Goal: Task Accomplishment & Management: Use online tool/utility

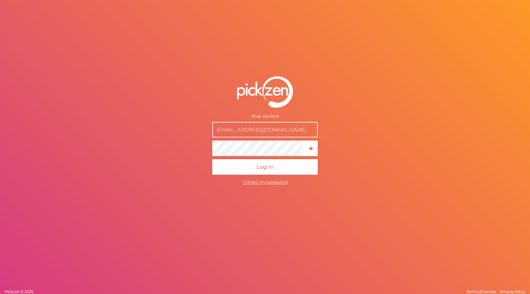
click at [212, 159] on button "Log in" at bounding box center [264, 166] width 105 height 15
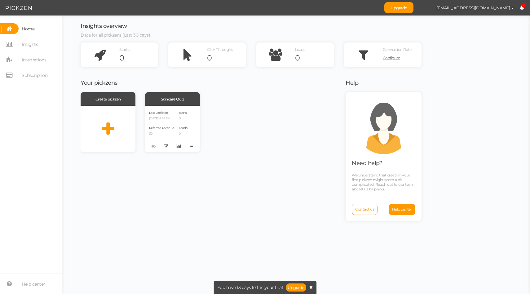
click at [311, 286] on icon at bounding box center [310, 287] width 3 height 4
click at [296, 213] on div "Create pickzen Skincare Quiz Last updated [DATE] 4:51 PM Referred revenue $0 St…" at bounding box center [209, 192] width 257 height 200
click at [237, 105] on div "Create pickzen Skincare Quiz Last updated [DATE] 4:51 PM Referred revenue $0 St…" at bounding box center [209, 122] width 257 height 60
click at [171, 100] on div "Skincare Quiz" at bounding box center [172, 99] width 55 height 14
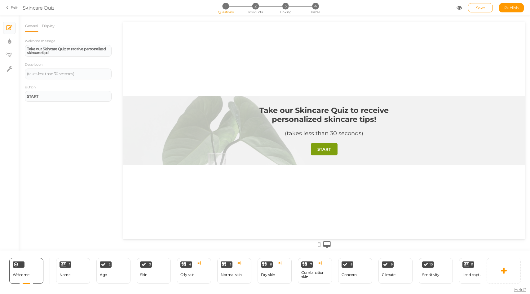
click at [426, 8] on span "Skincare Quiz" at bounding box center [240, 7] width 434 height 7
click at [368, 11] on span "Skincare Quiz" at bounding box center [240, 7] width 434 height 7
click at [400, 5] on span "Skincare Quiz" at bounding box center [240, 7] width 434 height 7
click at [53, 171] on div "General Display Welcome message Take our Skincare Quiz to receive personalized …" at bounding box center [68, 135] width 99 height 230
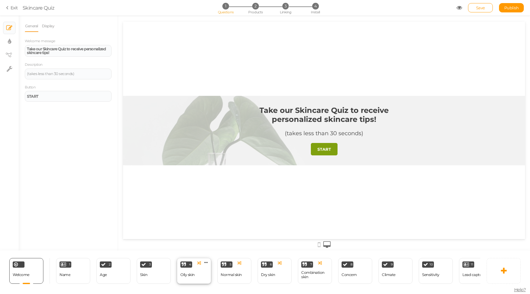
click at [183, 271] on div "Oily skin" at bounding box center [187, 274] width 14 height 11
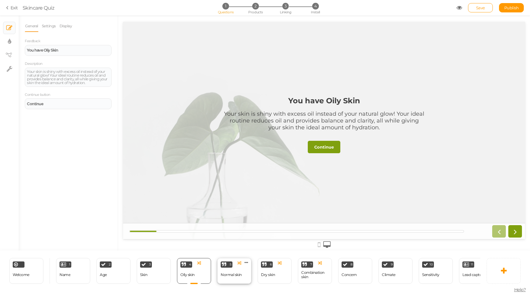
click at [232, 277] on div "Normal skin" at bounding box center [231, 274] width 21 height 11
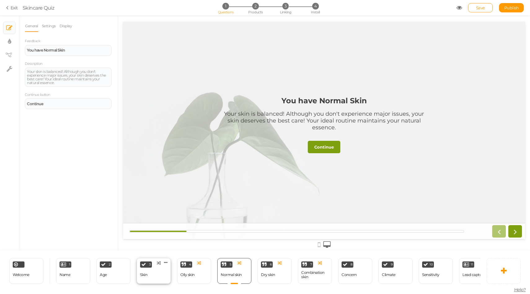
click at [148, 278] on div "3 Skin × Define the conditions to show this slide. Clone Change type Delete" at bounding box center [154, 271] width 34 height 26
select select "2"
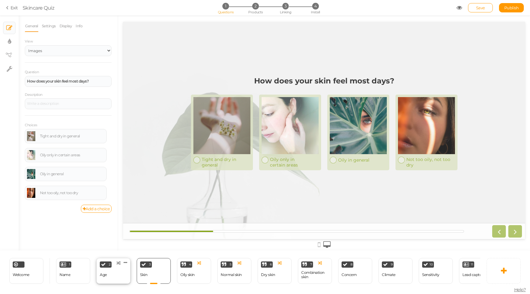
click at [114, 274] on div "2 Age × Define the conditions to show this slide. Clone Change type Delete" at bounding box center [113, 271] width 34 height 26
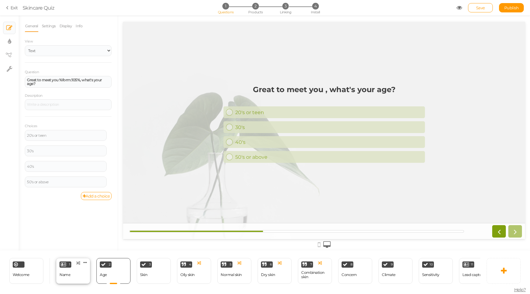
click at [67, 273] on div "Name" at bounding box center [65, 274] width 11 height 4
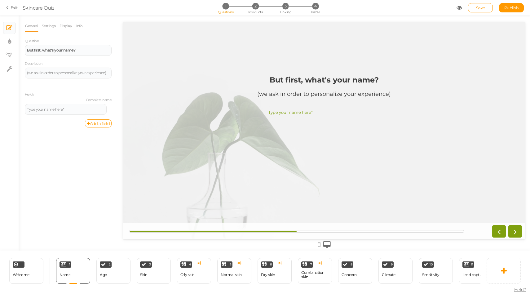
click at [88, 197] on div "General Settings Display Info Question But first, what's your name? Description…" at bounding box center [68, 135] width 99 height 230
drag, startPoint x: 146, startPoint y: 230, endPoint x: 202, endPoint y: 234, distance: 56.8
click at [202, 234] on div at bounding box center [324, 231] width 402 height 16
drag, startPoint x: 213, startPoint y: 229, endPoint x: 280, endPoint y: 231, distance: 67.6
click at [277, 230] on div at bounding box center [296, 231] width 335 height 2
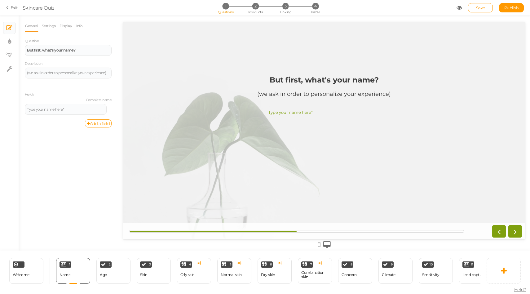
click at [303, 230] on div at bounding box center [296, 231] width 335 height 2
click at [306, 230] on div at bounding box center [296, 231] width 335 height 2
click at [514, 231] on icon at bounding box center [515, 231] width 8 height 8
click at [513, 232] on icon at bounding box center [515, 231] width 8 height 8
click at [501, 233] on icon at bounding box center [499, 231] width 8 height 8
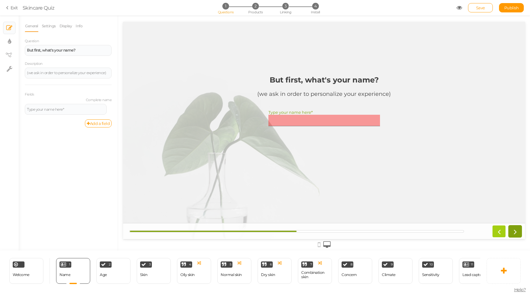
click at [501, 233] on icon at bounding box center [499, 231] width 8 height 8
click at [98, 206] on div "General Settings Display Info Question But first, what's your name? Description…" at bounding box center [68, 135] width 99 height 230
click at [112, 196] on div "General Settings Display Info Question But first, what's your name? Description…" at bounding box center [68, 135] width 99 height 230
click at [258, 163] on div "But first, what's your name? (we ask in order to personalize your experience) T…" at bounding box center [323, 131] width 201 height 120
click at [287, 123] on input "Type your name here*" at bounding box center [324, 120] width 112 height 11
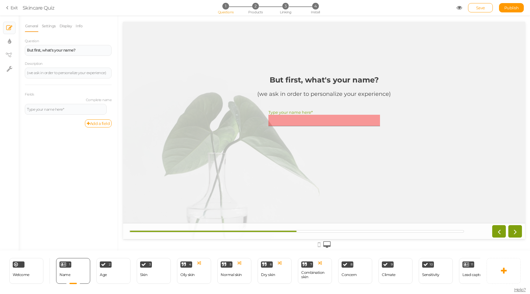
click at [289, 116] on input "Type your name here*" at bounding box center [324, 120] width 112 height 11
click at [85, 211] on div "General Settings Display Info Question But first, what's your name? Description…" at bounding box center [68, 135] width 99 height 230
click at [292, 72] on div "But first, what's your name? (we ask in order to personalize your experience) T…" at bounding box center [323, 131] width 201 height 120
click at [111, 271] on div "2 Age × Define the conditions to show this slide. Clone Change type Delete" at bounding box center [113, 271] width 34 height 26
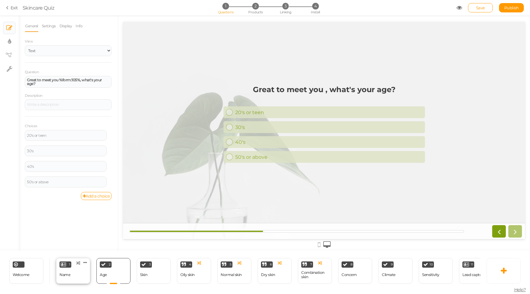
click at [64, 271] on div "Name" at bounding box center [65, 274] width 11 height 11
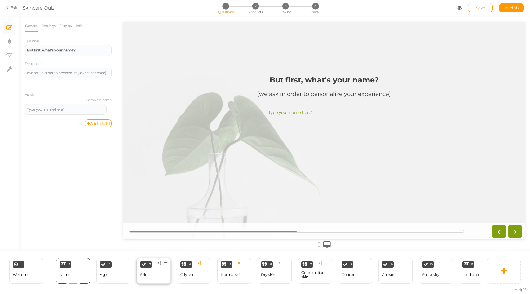
click at [142, 276] on div "Skin" at bounding box center [143, 274] width 7 height 4
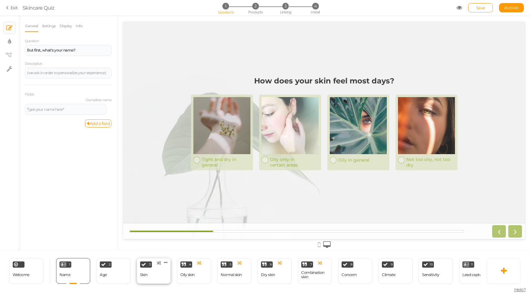
select select "2"
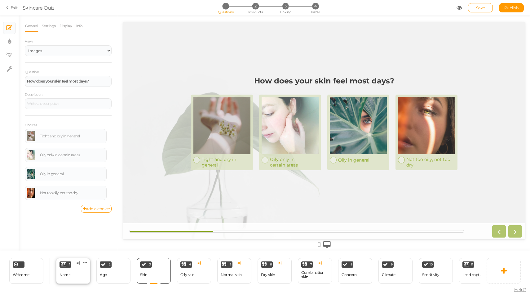
click at [77, 275] on div "1 Name × Define the conditions to show this slide. Clone Change type Delete" at bounding box center [73, 271] width 34 height 26
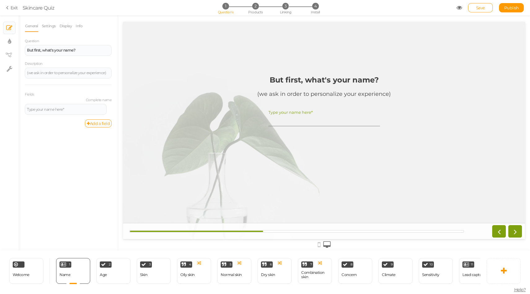
click at [103, 184] on div "General Settings Display Info Question But first, what's your name? Description…" at bounding box center [68, 135] width 99 height 230
click at [87, 261] on icon at bounding box center [85, 262] width 4 height 5
click at [90, 214] on div "General Settings Display Info Question But first, what's your name? Description…" at bounding box center [68, 135] width 99 height 230
click at [71, 190] on div "General Settings Display Info Question But first, what's your name? Description…" at bounding box center [68, 135] width 99 height 230
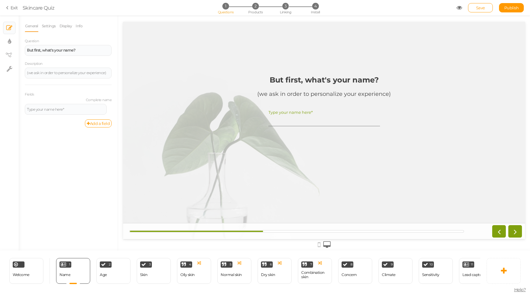
click at [58, 207] on div "General Settings Display Info Question But first, what's your name? Description…" at bounding box center [68, 135] width 99 height 230
click at [113, 283] on div at bounding box center [114, 283] width 14 height 1
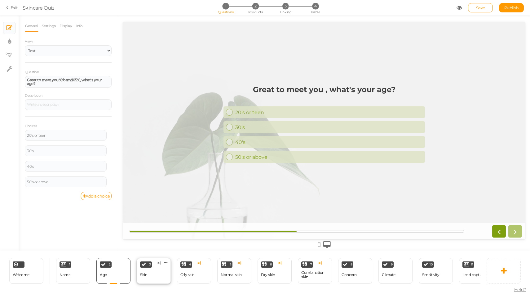
click at [161, 283] on div "3 Skin × Define the conditions to show this slide. Clone Change type Delete" at bounding box center [154, 271] width 34 height 26
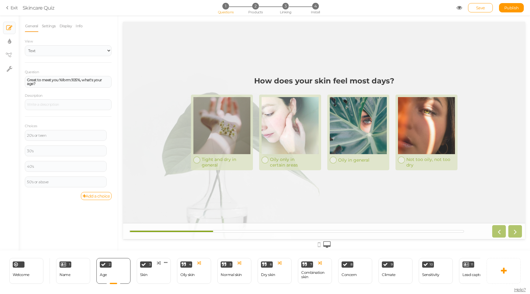
select select "2"
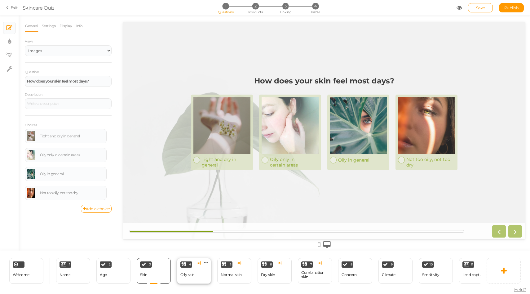
click at [189, 280] on div "4 Oily skin × Define the conditions to show this slide. Clone Change type Delete" at bounding box center [194, 271] width 34 height 26
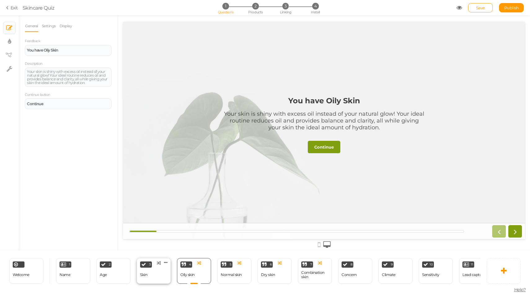
click at [155, 280] on div "3 Skin × Define the conditions to show this slide. Clone Change type Delete" at bounding box center [154, 271] width 34 height 26
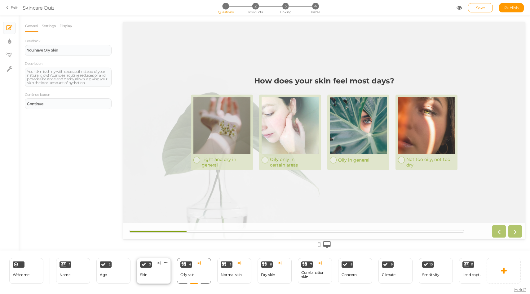
select select "2"
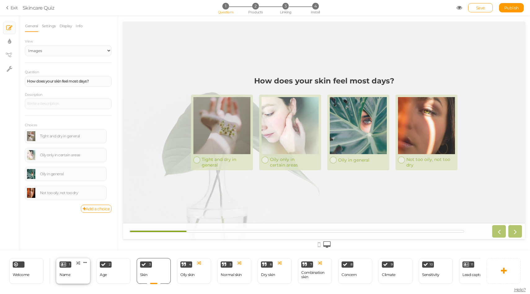
click at [76, 279] on div "1 Name × Define the conditions to show this slide. Clone Change type Delete" at bounding box center [73, 271] width 34 height 26
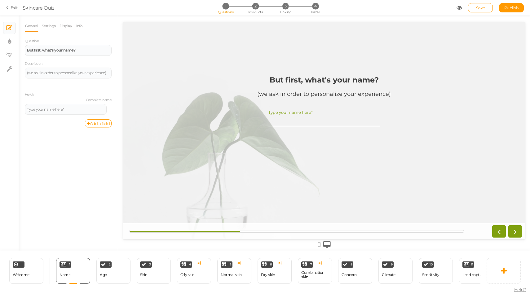
click at [94, 196] on div "General Settings Display Info Question But first, what's your name? Description…" at bounding box center [68, 135] width 99 height 230
click at [57, 191] on div "General Settings Display Info Question But first, what's your name? Description…" at bounding box center [68, 135] width 99 height 230
click at [112, 240] on div "General Settings Display Info Question But first, what's your name? Description…" at bounding box center [68, 135] width 99 height 230
drag, startPoint x: 236, startPoint y: 230, endPoint x: 241, endPoint y: 232, distance: 5.5
click at [241, 232] on div at bounding box center [296, 231] width 335 height 2
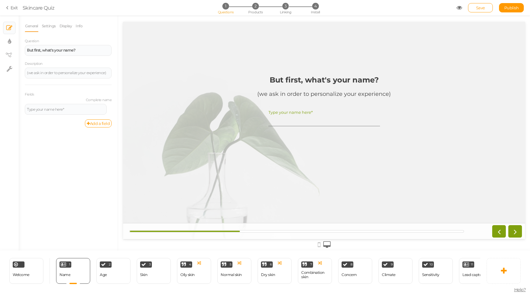
drag, startPoint x: 241, startPoint y: 232, endPoint x: 250, endPoint y: 232, distance: 9.0
click at [250, 232] on div at bounding box center [324, 231] width 402 height 16
click at [251, 232] on div at bounding box center [324, 231] width 402 height 16
click at [252, 232] on div at bounding box center [324, 231] width 402 height 16
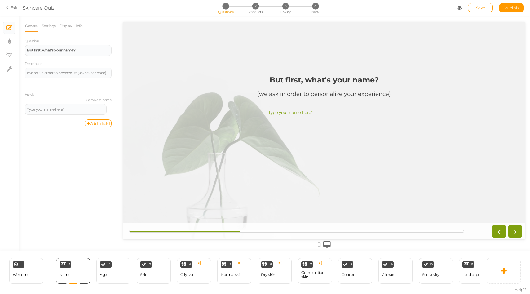
click at [86, 177] on div "General Settings Display Info Question But first, what's your name? Description…" at bounding box center [68, 135] width 99 height 230
click at [15, 56] on ul "× Slides × Display settings × View tree × Settings" at bounding box center [9, 45] width 19 height 60
click at [10, 55] on icon at bounding box center [9, 55] width 6 height 5
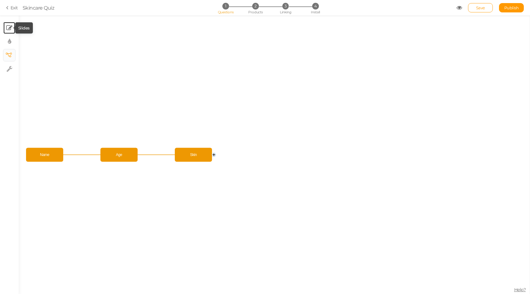
click at [7, 30] on icon at bounding box center [9, 28] width 6 height 6
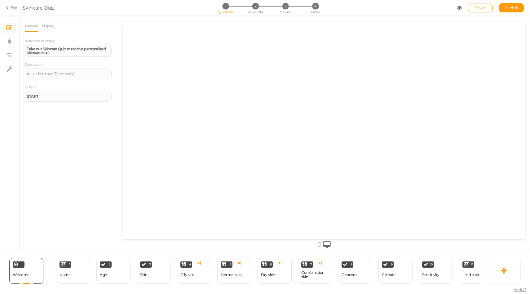
click at [55, 123] on div "General Display Welcome message Take our Skincare Quiz to receive personalized …" at bounding box center [68, 135] width 99 height 230
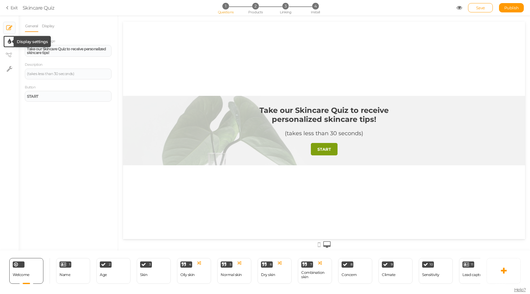
click at [9, 42] on icon at bounding box center [9, 41] width 3 height 6
select select "2"
select select "montserrat"
select select "fade"
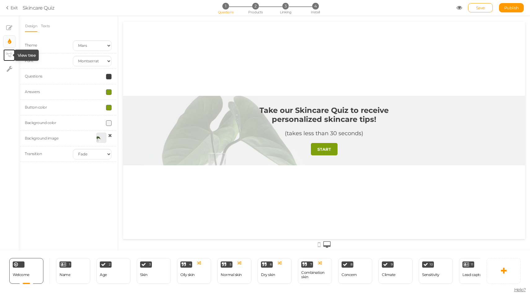
click at [7, 57] on icon at bounding box center [9, 55] width 6 height 5
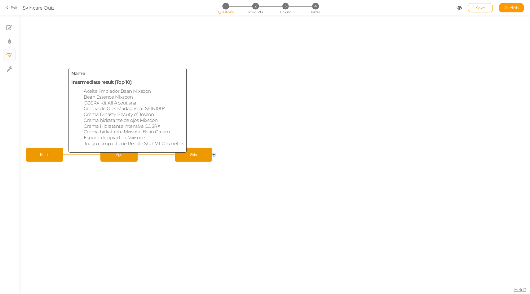
click at [53, 153] on span "Name" at bounding box center [45, 154] width 34 height 11
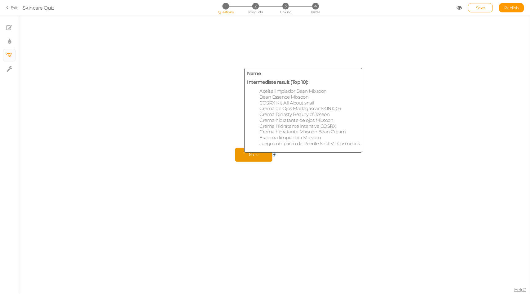
click at [254, 155] on span "Name" at bounding box center [254, 154] width 34 height 11
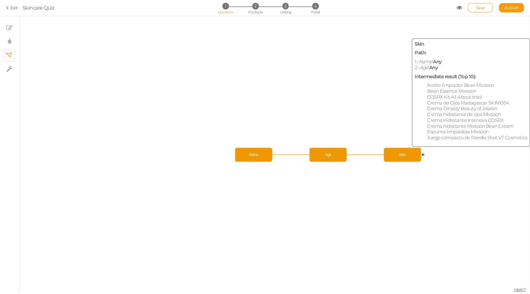
click at [406, 153] on span "Skin" at bounding box center [403, 154] width 34 height 11
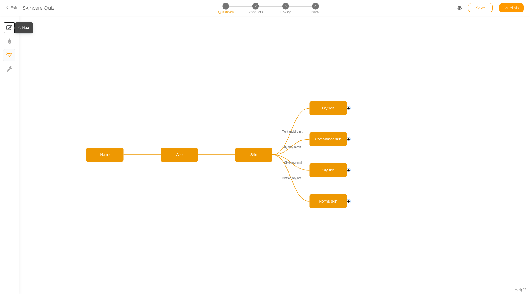
click at [9, 27] on icon at bounding box center [9, 28] width 6 height 6
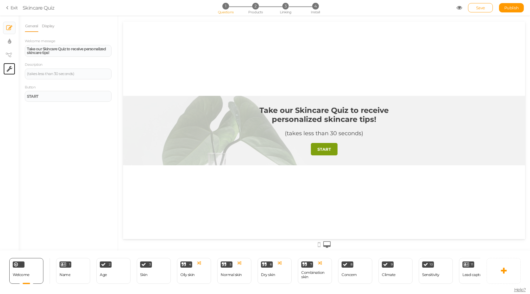
click at [11, 63] on link "× Settings" at bounding box center [9, 69] width 12 height 12
select select "en"
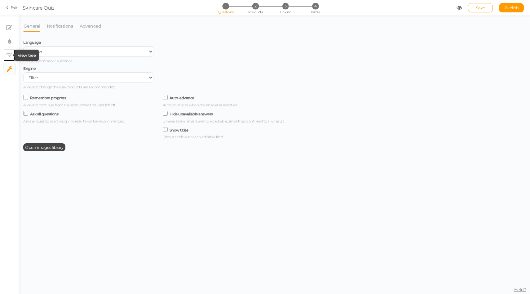
click at [7, 55] on icon at bounding box center [9, 55] width 6 height 5
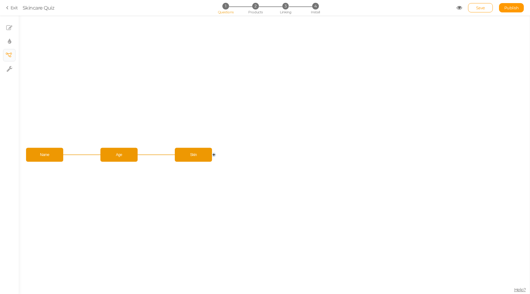
click at [213, 154] on circle at bounding box center [214, 155] width 4 height 4
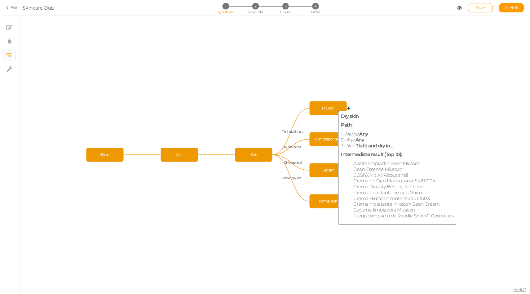
click at [329, 111] on span "Dry skin" at bounding box center [328, 108] width 34 height 11
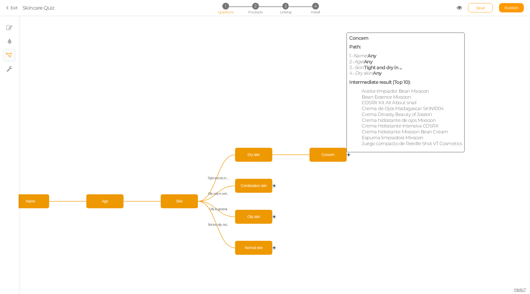
click at [334, 153] on span "Concern" at bounding box center [328, 154] width 34 height 11
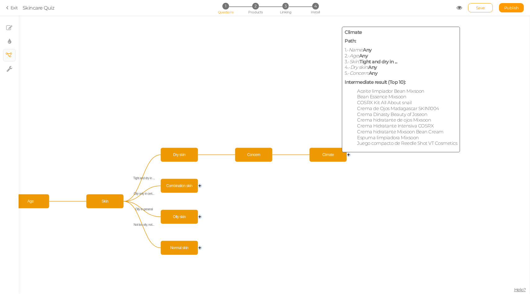
click at [334, 153] on span "Climate" at bounding box center [328, 154] width 34 height 11
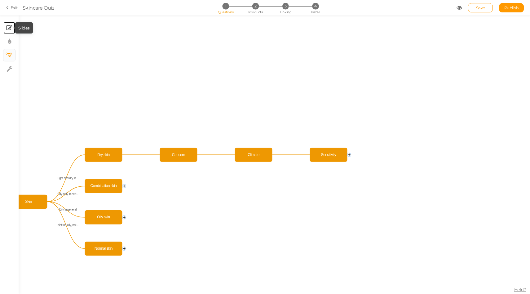
click at [8, 25] on icon at bounding box center [9, 28] width 6 height 6
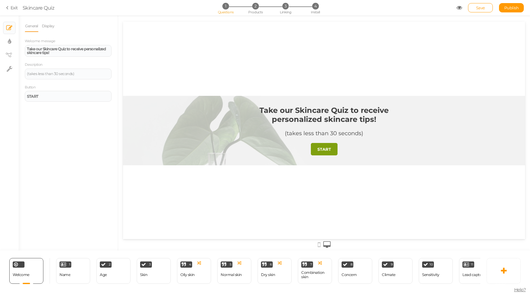
click at [16, 8] on link "Exit" at bounding box center [12, 8] width 12 height 6
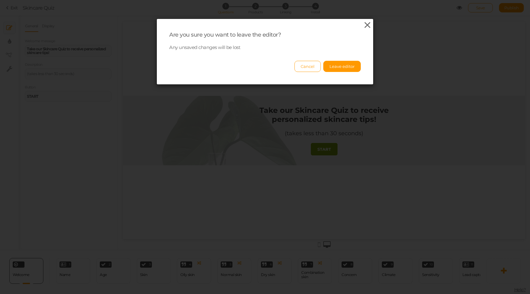
click at [366, 25] on icon at bounding box center [367, 24] width 9 height 9
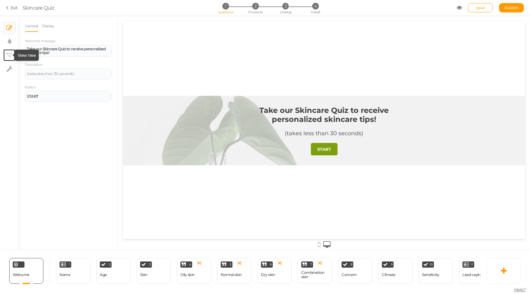
click at [10, 53] on icon at bounding box center [9, 55] width 6 height 5
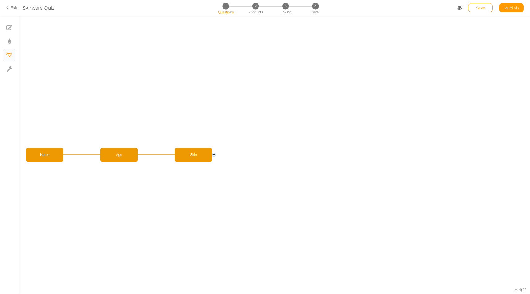
click at [215, 155] on circle at bounding box center [214, 155] width 4 height 4
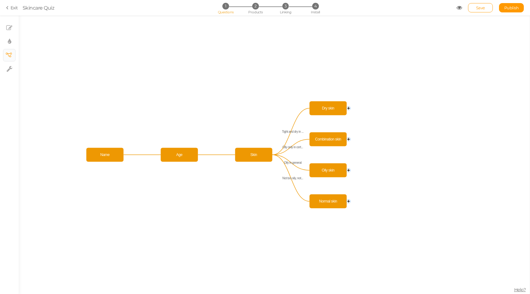
click at [348, 201] on circle at bounding box center [349, 201] width 4 height 4
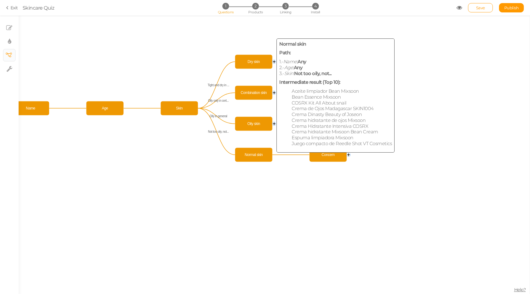
click at [264, 157] on span "Normal skin" at bounding box center [254, 154] width 34 height 11
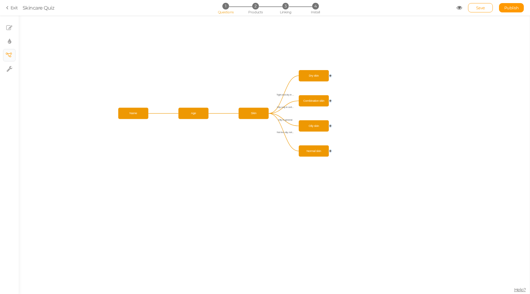
drag, startPoint x: 56, startPoint y: 48, endPoint x: 158, endPoint y: 70, distance: 104.9
click at [158, 69] on icon "Skin Age Name Tight and dry in ... Oily only in cert... Oily in general Not too…" at bounding box center [274, 154] width 511 height 278
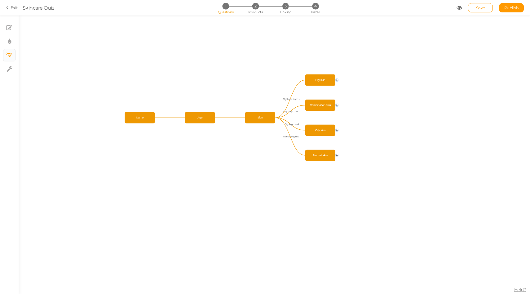
click at [158, 70] on icon "Skin Age Name Tight and dry in ... Oily only in cert... Oily in general Not too…" at bounding box center [274, 154] width 511 height 278
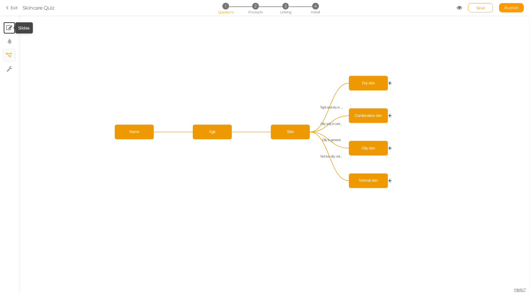
click at [8, 29] on icon at bounding box center [9, 28] width 6 height 6
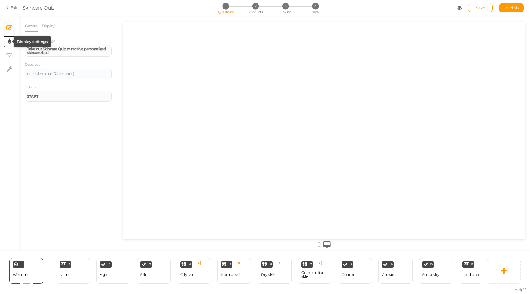
click at [8, 41] on icon at bounding box center [9, 41] width 3 height 6
select select "2"
select select "montserrat"
select select "fade"
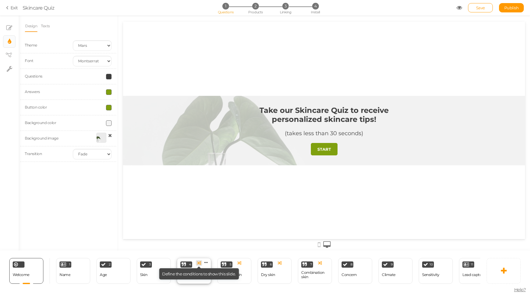
click at [198, 263] on icon at bounding box center [199, 263] width 4 height 4
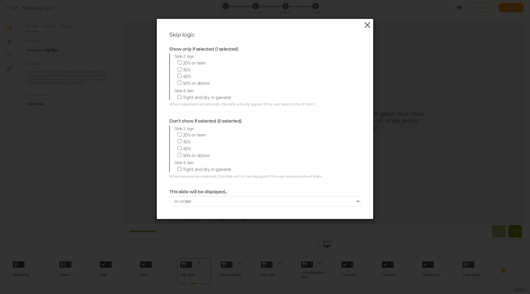
click at [365, 24] on icon at bounding box center [367, 24] width 9 height 9
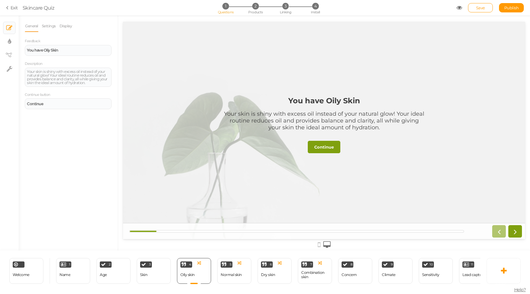
click at [377, 11] on span "Skincare Quiz" at bounding box center [240, 7] width 434 height 7
click at [34, 273] on div "Welcome Delete" at bounding box center [26, 271] width 34 height 26
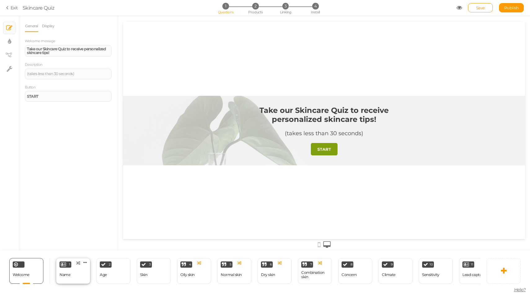
click at [75, 276] on div "1 Name × Define the conditions to show this slide. Clone Change type Delete" at bounding box center [73, 271] width 34 height 26
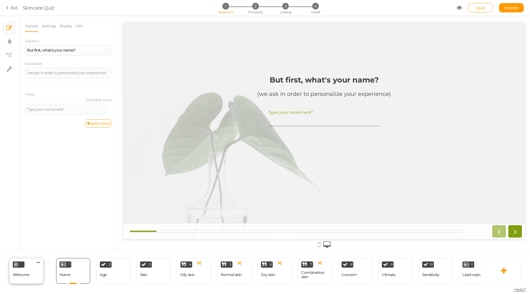
click at [17, 278] on div "Welcome" at bounding box center [21, 274] width 17 height 11
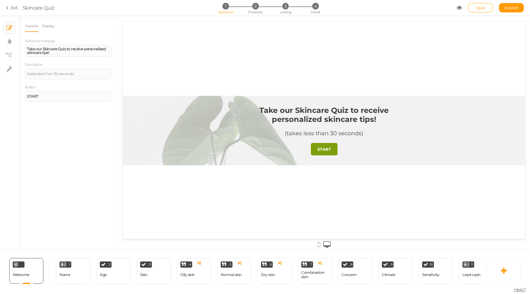
click at [182, 153] on div at bounding box center [324, 130] width 402 height 69
click at [192, 136] on div at bounding box center [324, 130] width 402 height 69
click at [12, 40] on link "× Display settings" at bounding box center [9, 42] width 12 height 12
select select "2"
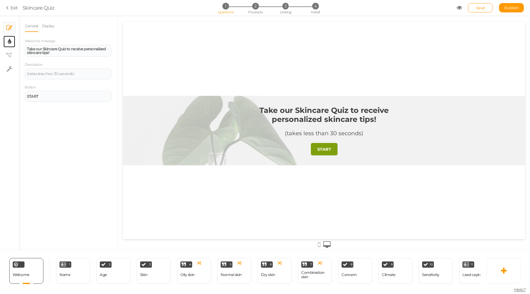
select select "montserrat"
select select "fade"
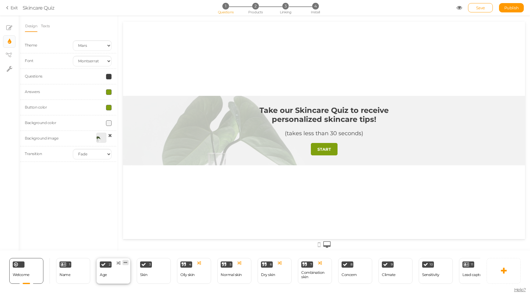
click at [126, 263] on icon at bounding box center [126, 262] width 4 height 5
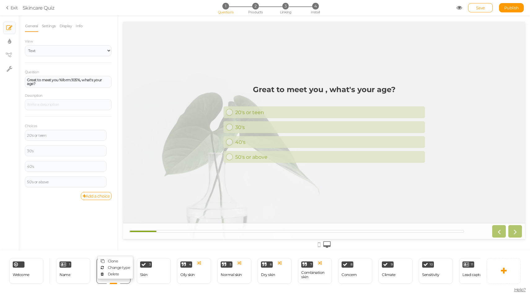
click at [108, 234] on div "General Settings Display Info View Text Images Slider Dropdown Question Great t…" at bounding box center [68, 135] width 99 height 230
click at [78, 281] on div "1 Name × Define the conditions to show this slide. Clone Change type Delete" at bounding box center [73, 271] width 34 height 26
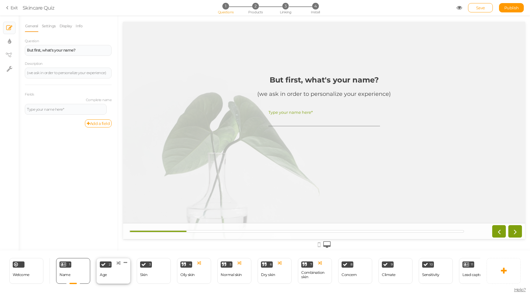
click at [112, 278] on div "2 Age × Define the conditions to show this slide. Clone Change type Delete" at bounding box center [113, 271] width 34 height 26
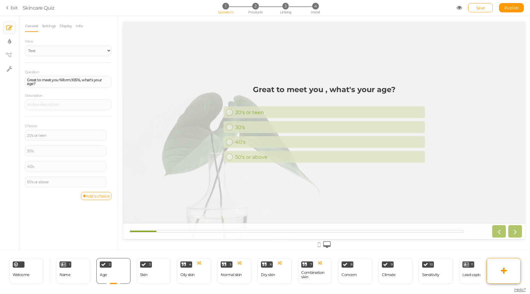
click at [500, 267] on link at bounding box center [504, 271] width 34 height 26
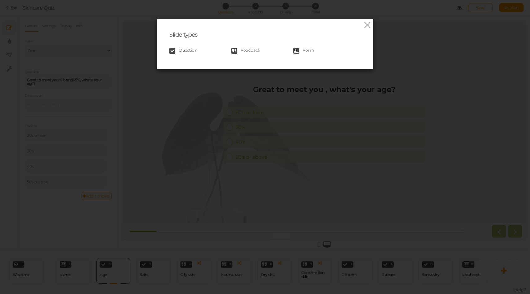
click at [192, 51] on span "Question" at bounding box center [188, 51] width 19 height 6
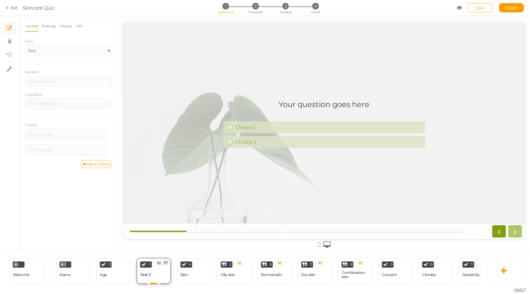
click at [166, 262] on icon at bounding box center [166, 262] width 4 height 5
click at [160, 272] on link "Delete" at bounding box center [155, 274] width 35 height 7
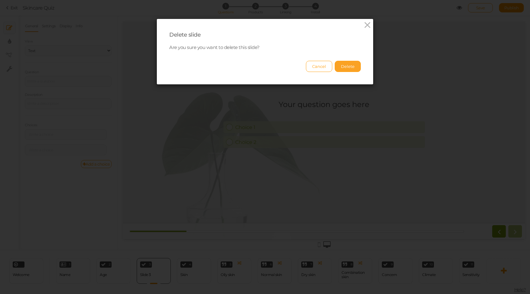
click at [347, 66] on button "Delete" at bounding box center [348, 66] width 26 height 11
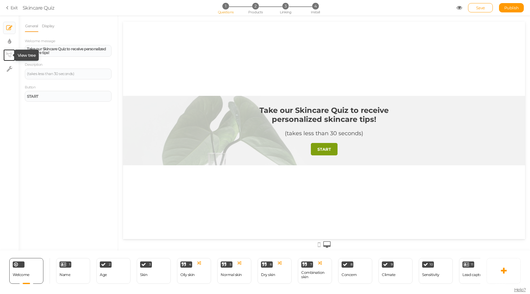
click at [10, 54] on icon at bounding box center [9, 55] width 6 height 5
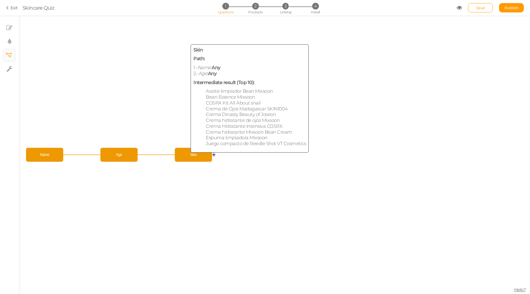
click at [185, 153] on span "Skin" at bounding box center [193, 154] width 34 height 11
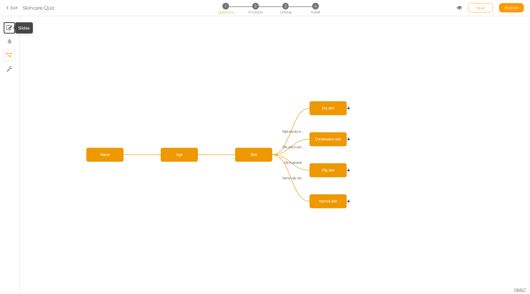
click at [7, 26] on icon at bounding box center [9, 28] width 6 height 6
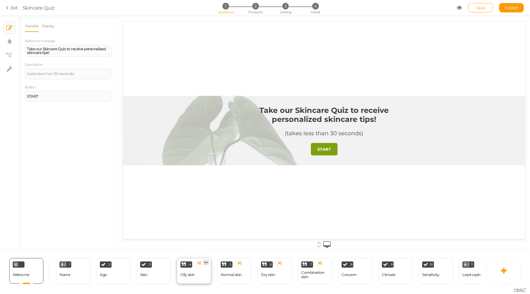
click at [204, 261] on icon at bounding box center [206, 262] width 4 height 5
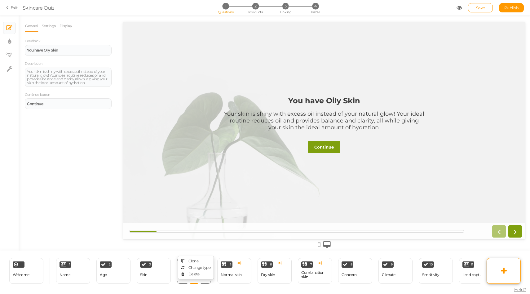
click at [498, 268] on link at bounding box center [504, 271] width 34 height 26
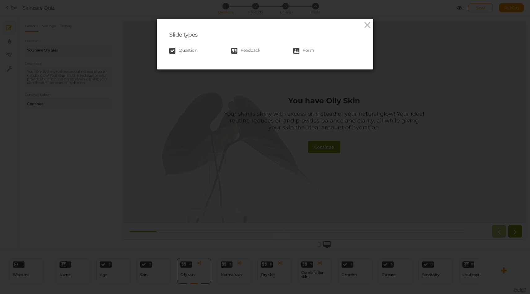
click at [193, 51] on span "Question" at bounding box center [188, 51] width 19 height 6
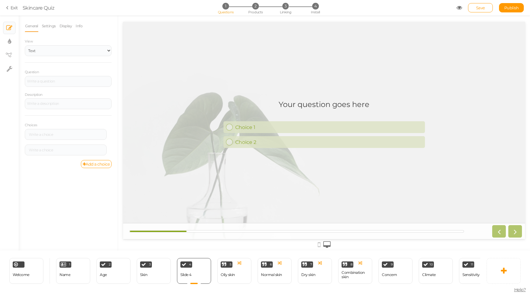
click at [312, 103] on h1 "Your question goes here" at bounding box center [324, 107] width 91 height 15
click at [329, 107] on h1 "Your question goes here" at bounding box center [324, 107] width 91 height 15
click at [336, 101] on h1 "Your question goes here" at bounding box center [324, 107] width 91 height 15
click at [311, 99] on div "Your question goes here Choice 1 Choice 2" at bounding box center [323, 130] width 201 height 70
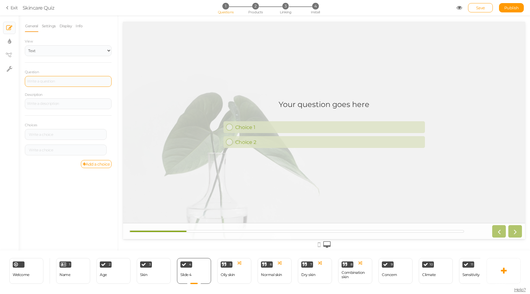
click at [64, 85] on div at bounding box center [68, 81] width 87 height 11
click at [72, 69] on div "Question" at bounding box center [68, 78] width 87 height 18
click at [69, 81] on div at bounding box center [68, 81] width 82 height 4
click at [76, 83] on div at bounding box center [68, 81] width 82 height 4
click at [58, 133] on div at bounding box center [65, 135] width 77 height 4
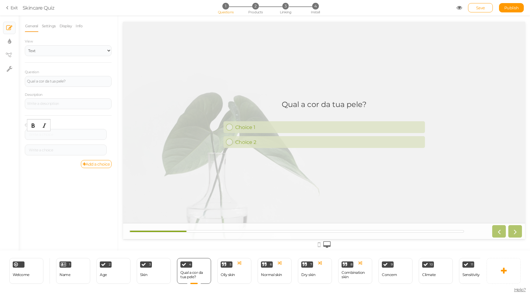
click at [63, 119] on div "Choices Settings Delete Settings Delete" at bounding box center [68, 137] width 87 height 45
click at [59, 133] on div at bounding box center [65, 135] width 77 height 4
click at [90, 149] on div at bounding box center [65, 150] width 77 height 4
click at [95, 164] on link "Add a choice" at bounding box center [96, 164] width 31 height 8
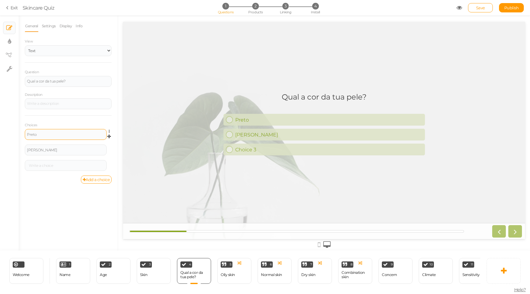
click at [93, 133] on div "Preto" at bounding box center [65, 135] width 77 height 4
click at [82, 150] on div "[PERSON_NAME]" at bounding box center [65, 150] width 77 height 4
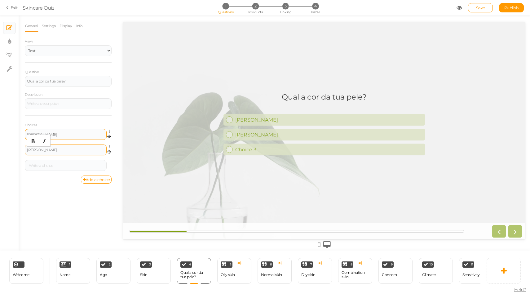
click at [68, 150] on div "[PERSON_NAME]" at bounding box center [65, 150] width 77 height 4
click at [60, 167] on div at bounding box center [66, 165] width 82 height 11
click at [61, 166] on div at bounding box center [65, 166] width 77 height 4
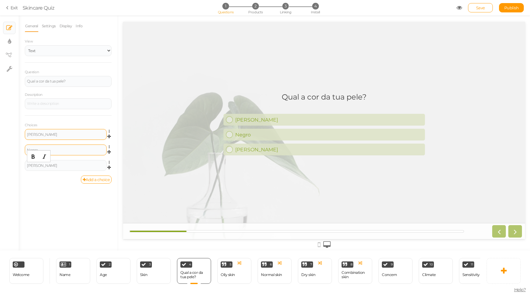
click at [88, 174] on div "[PERSON_NAME] Settings Delete" at bounding box center [68, 167] width 87 height 15
click at [88, 180] on link "Add a choice" at bounding box center [96, 179] width 31 height 8
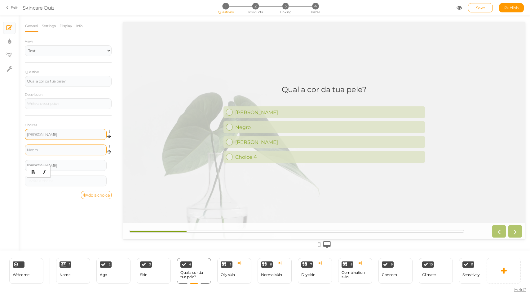
click at [88, 180] on div at bounding box center [65, 181] width 77 height 4
click at [80, 209] on div "General Settings Display Info View Text Images Slider Dropdown Question Qual a …" at bounding box center [68, 135] width 99 height 230
click at [79, 82] on div "Qual a cor da tua pele?" at bounding box center [68, 81] width 82 height 4
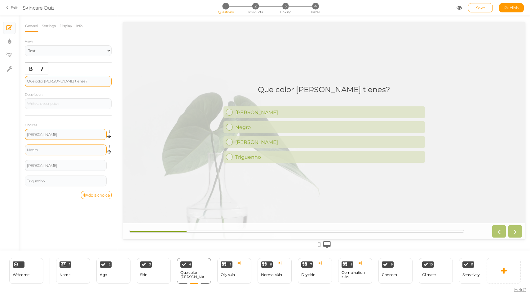
click at [56, 134] on div "[PERSON_NAME]" at bounding box center [65, 135] width 77 height 4
click at [51, 215] on div "General Settings Display Info View Text Images Slider Dropdown Question Que col…" at bounding box center [68, 135] width 99 height 230
click at [139, 273] on div "3 Skin × Define the conditions to show this slide. Clone Change type Delete" at bounding box center [154, 271] width 34 height 26
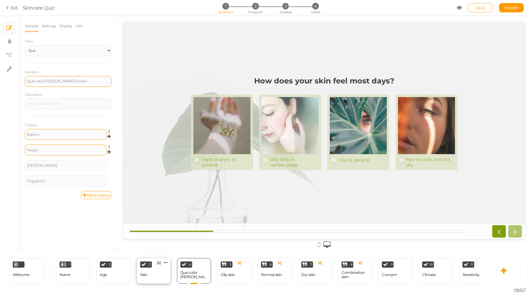
select select "2"
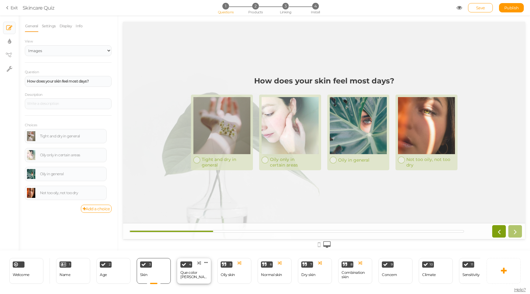
click at [184, 273] on div "Que color [PERSON_NAME] tienes?" at bounding box center [193, 274] width 27 height 9
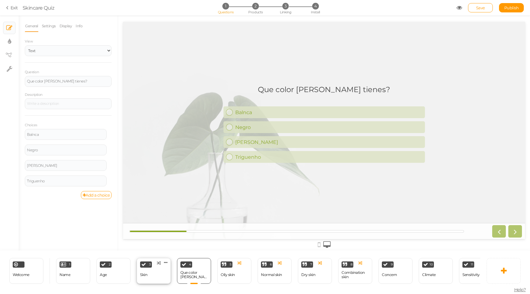
click at [144, 274] on div "Skin" at bounding box center [143, 274] width 7 height 4
select select "2"
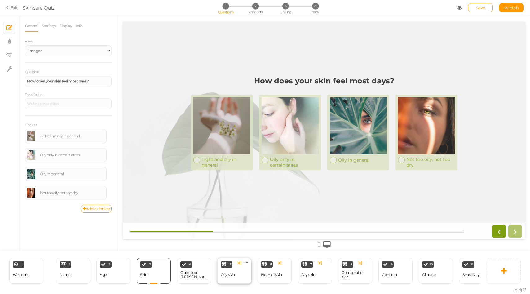
click at [227, 276] on div "Oily skin" at bounding box center [228, 274] width 14 height 4
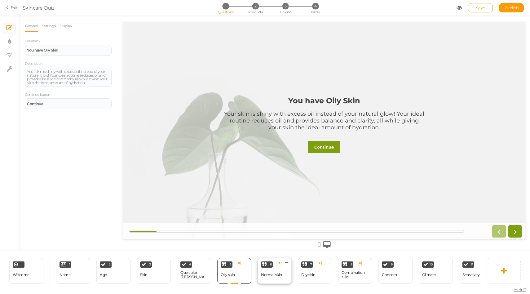
click at [270, 279] on div "Normal skin" at bounding box center [271, 274] width 21 height 11
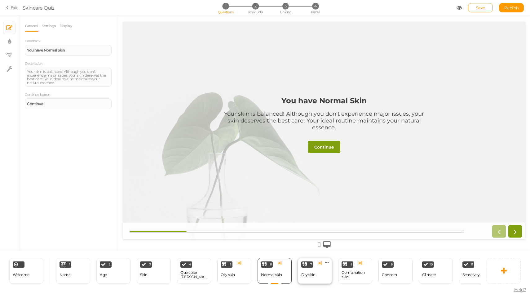
click at [313, 281] on div "7 [MEDICAL_DATA] × Define the conditions to show this slide. Clone Change type …" at bounding box center [315, 271] width 34 height 26
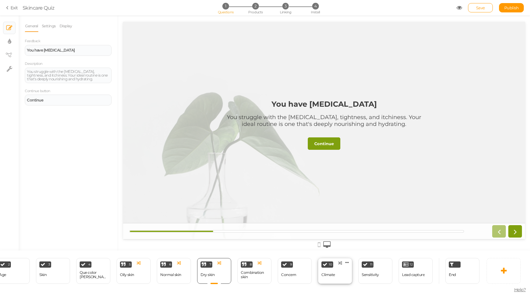
scroll to position [0, 103]
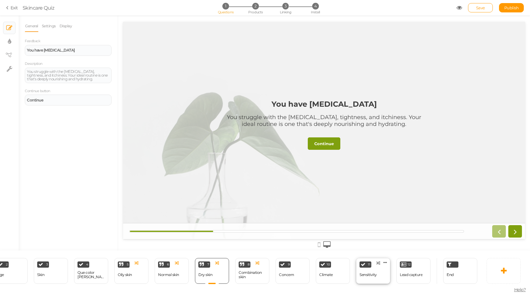
click at [374, 271] on div "Sensitivity" at bounding box center [368, 274] width 17 height 11
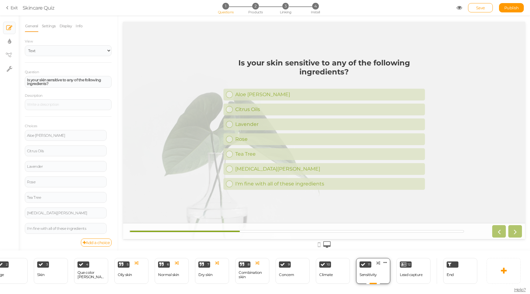
scroll to position [0, 0]
click at [406, 277] on div "Lead capture" at bounding box center [411, 274] width 23 height 11
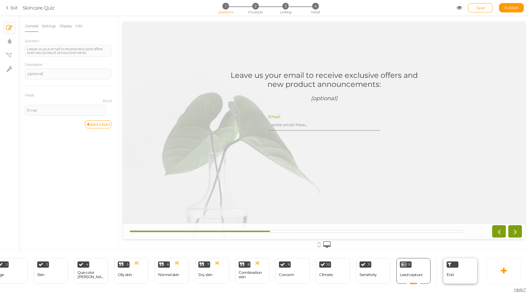
click at [447, 276] on span "End" at bounding box center [450, 274] width 7 height 5
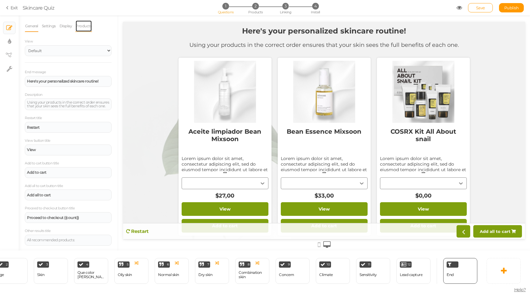
click at [85, 29] on link "Products" at bounding box center [83, 26] width 17 height 12
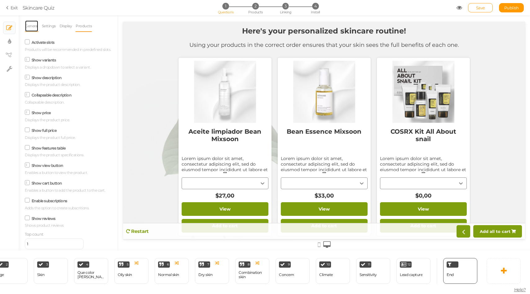
click at [33, 26] on link "General" at bounding box center [32, 26] width 14 height 12
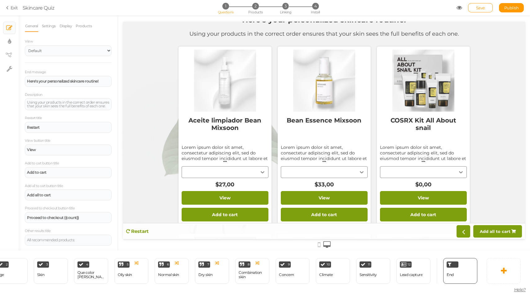
scroll to position [11, 0]
